Goal: Task Accomplishment & Management: Use online tool/utility

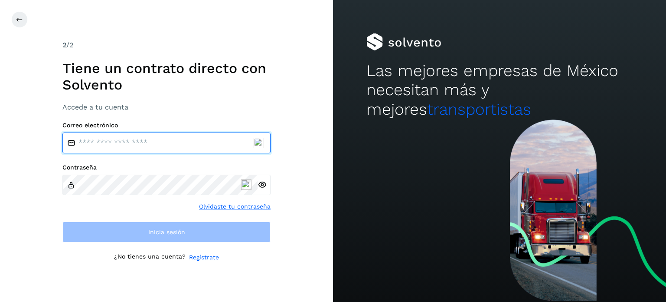
click at [180, 145] on input "email" at bounding box center [166, 142] width 208 height 21
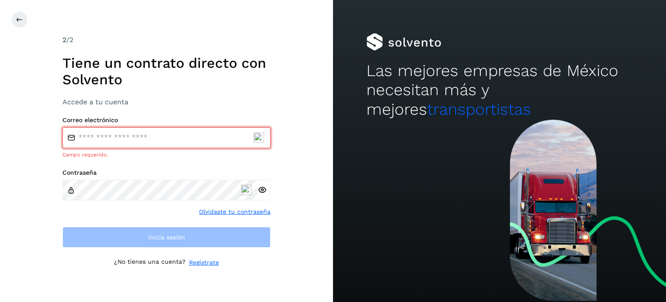
type input "**********"
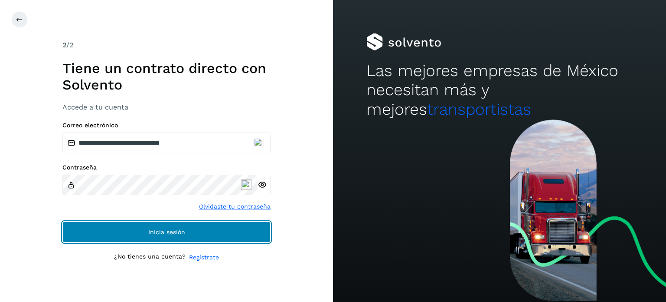
click at [113, 238] on button "Inicia sesión" at bounding box center [166, 231] width 208 height 21
click at [115, 229] on button "Inicia sesión" at bounding box center [166, 231] width 208 height 21
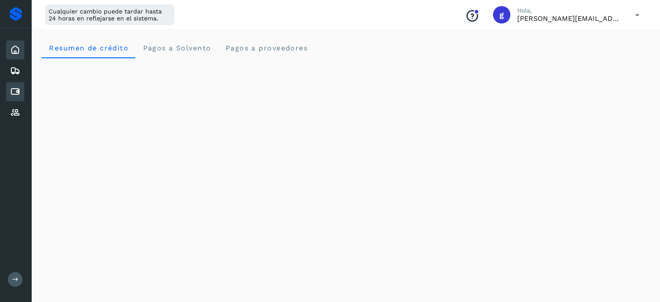
click at [13, 90] on icon at bounding box center [15, 91] width 10 height 10
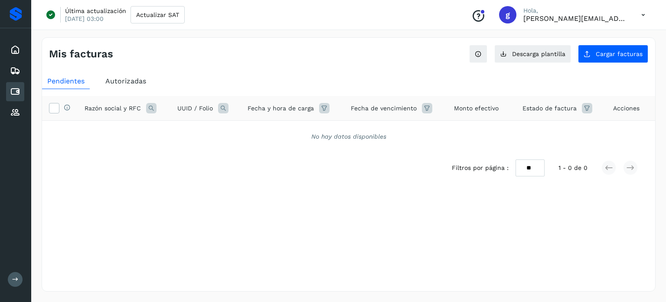
click at [134, 78] on span "Autorizadas" at bounding box center [125, 81] width 41 height 8
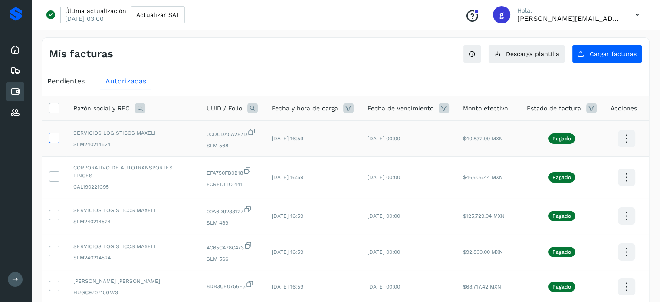
click at [54, 136] on icon at bounding box center [53, 136] width 9 height 9
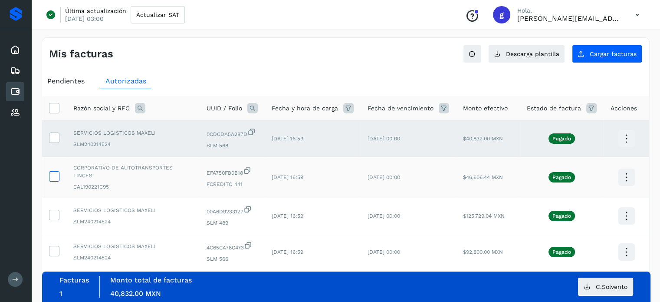
click at [56, 172] on icon at bounding box center [53, 175] width 9 height 9
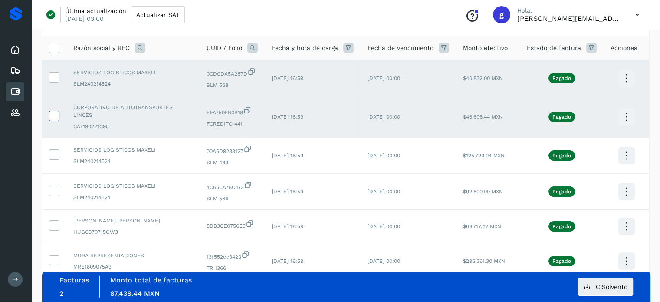
scroll to position [71, 0]
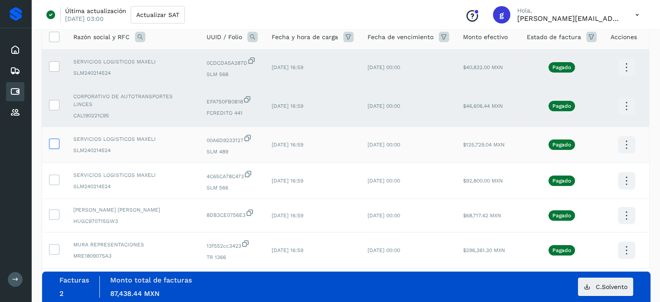
click at [56, 141] on icon at bounding box center [53, 142] width 9 height 9
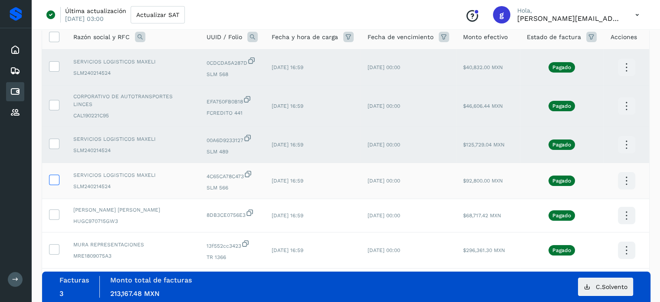
click at [56, 176] on icon at bounding box center [53, 178] width 9 height 9
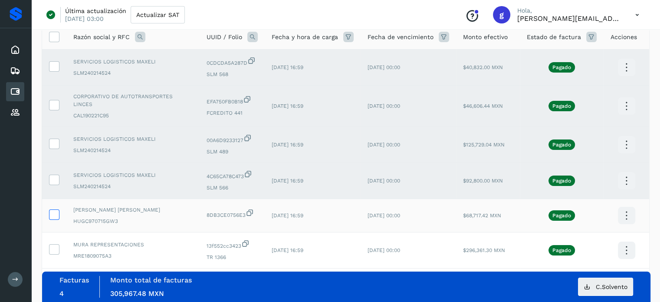
click at [52, 209] on icon at bounding box center [53, 213] width 9 height 9
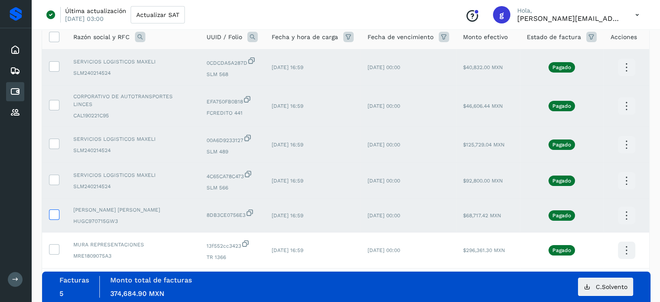
scroll to position [167, 0]
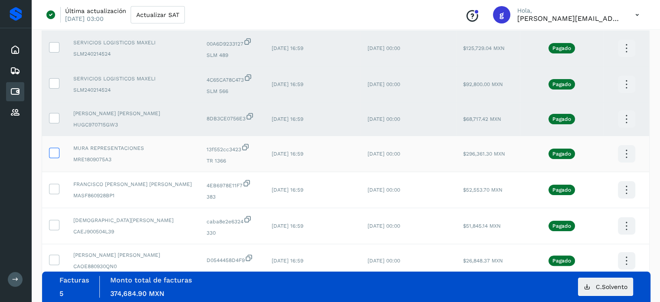
click at [52, 148] on icon at bounding box center [53, 152] width 9 height 9
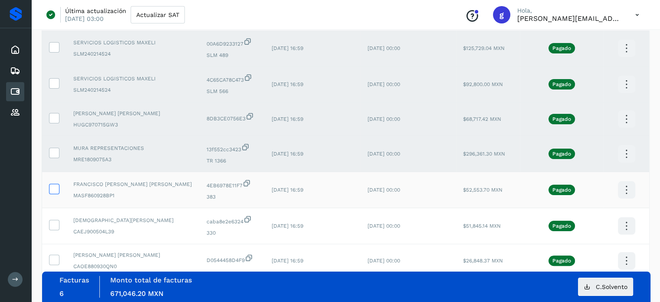
click at [53, 184] on icon at bounding box center [53, 188] width 9 height 9
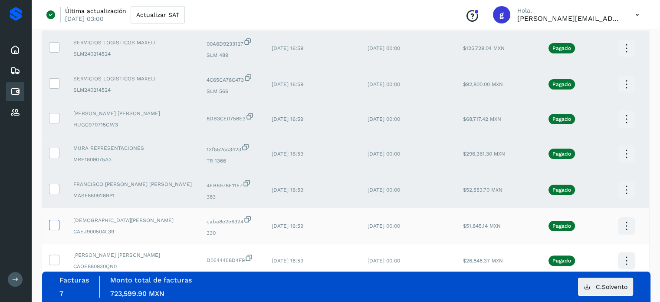
click at [50, 221] on icon at bounding box center [53, 224] width 9 height 9
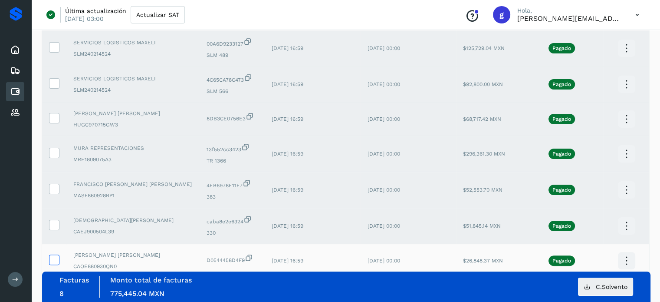
click at [57, 255] on icon at bounding box center [53, 258] width 9 height 9
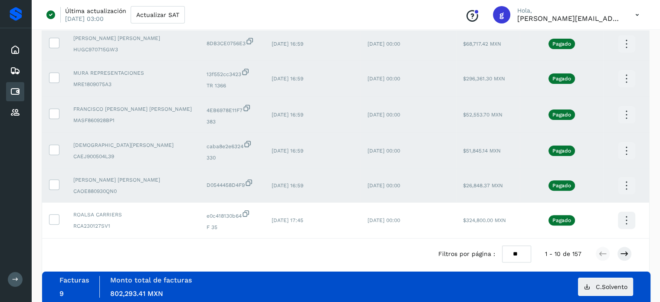
scroll to position [247, 0]
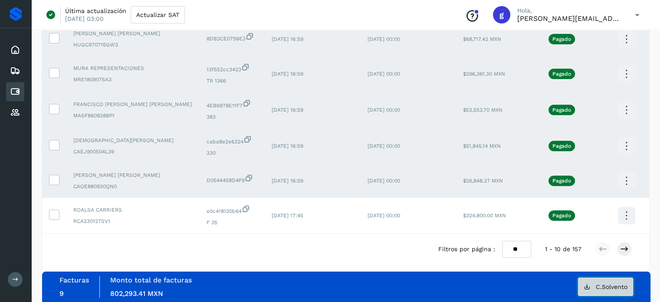
click at [586, 281] on button "C.Solvento" at bounding box center [605, 286] width 55 height 18
click at [304, 240] on div "Filtros por página : ** ** ** 1 - 10 de 157" at bounding box center [345, 248] width 607 height 31
